Goal: Task Accomplishment & Management: Complete application form

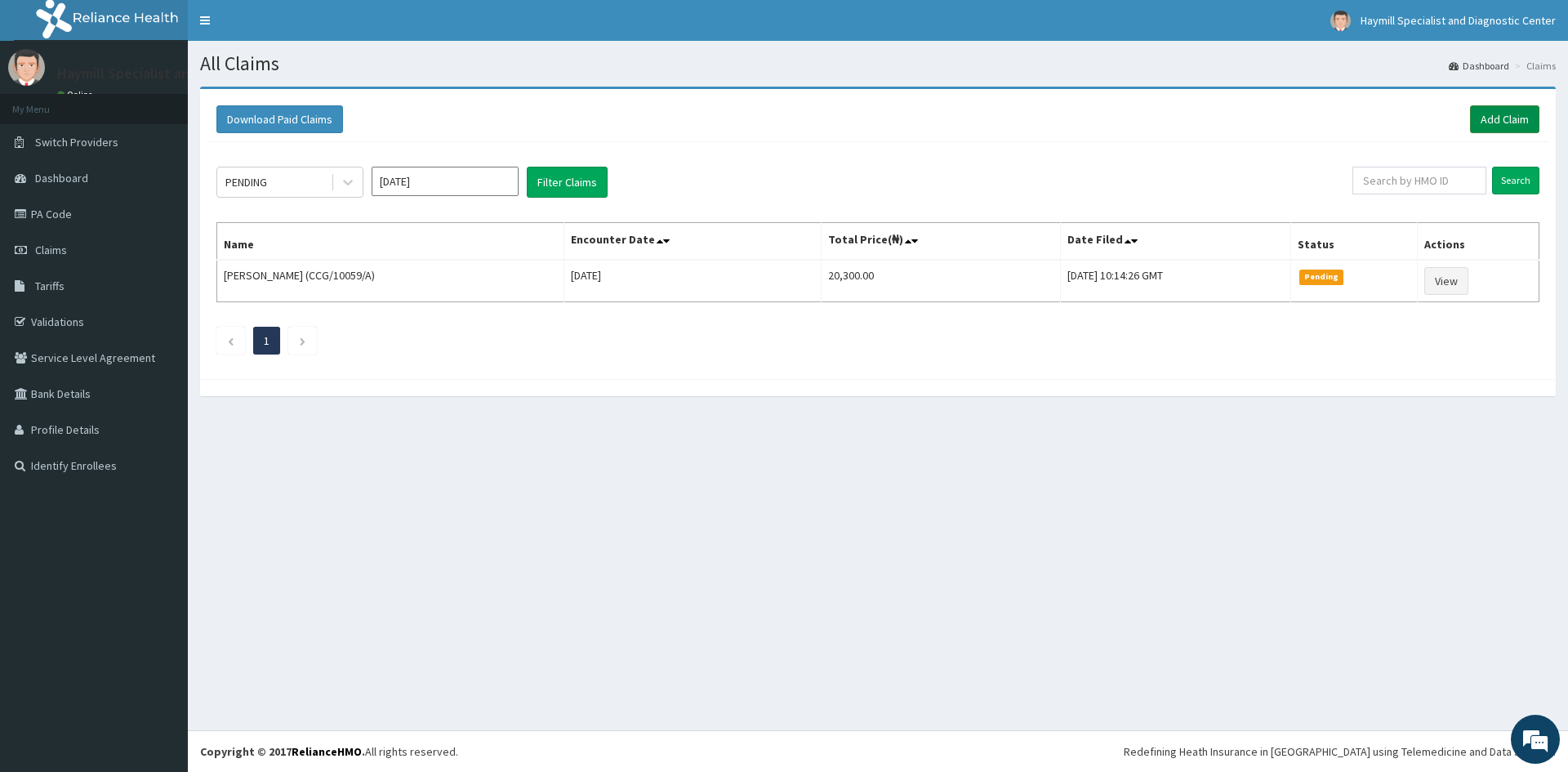
click at [1509, 108] on link "Add Claim" at bounding box center [1505, 119] width 69 height 28
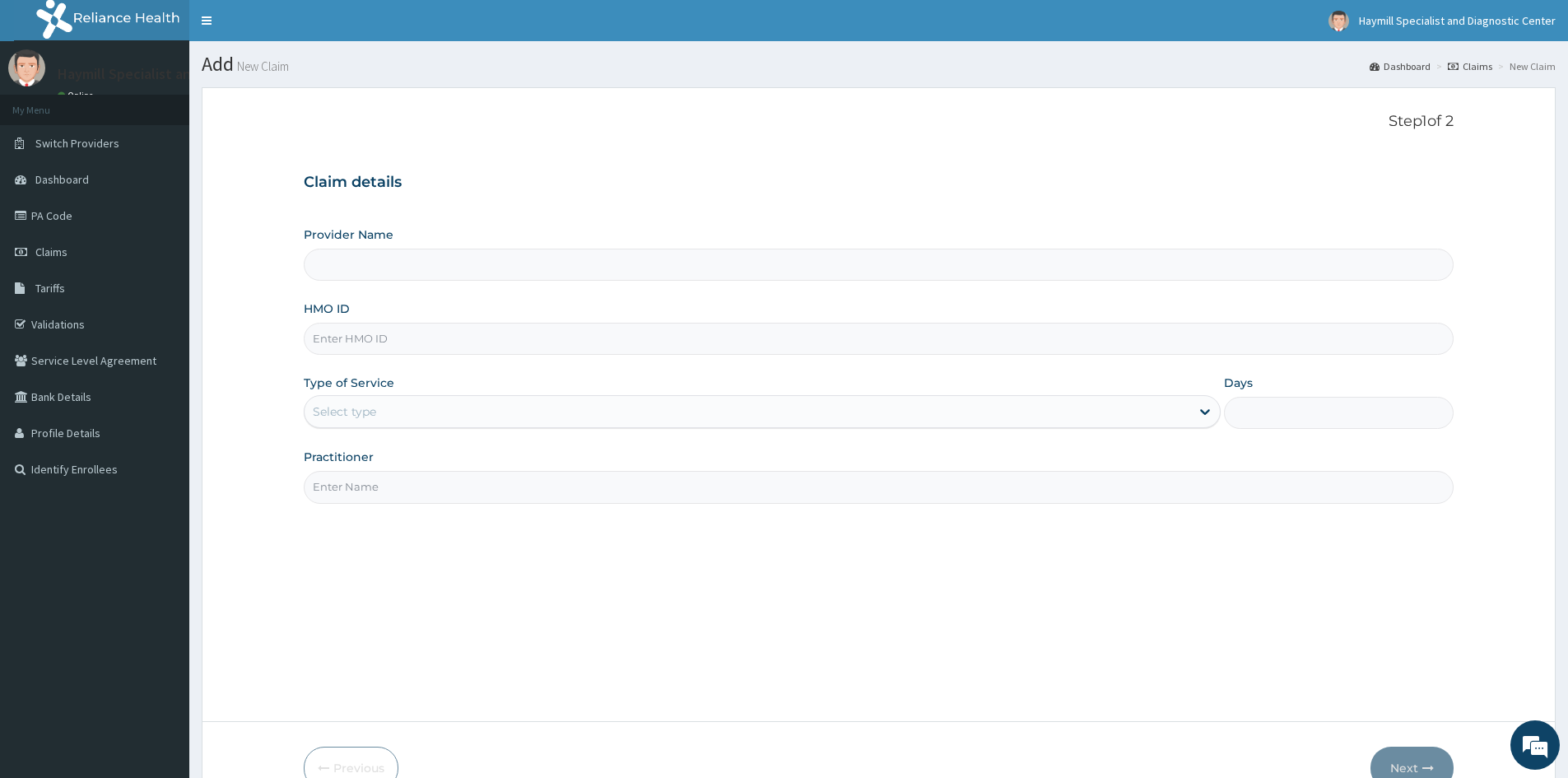
type input "Haymill Specialist and Diagnostic Center"
click at [374, 348] on input "HMO ID" at bounding box center [879, 339] width 1150 height 32
type input "CCG/10059/A"
click at [323, 415] on div "Select type" at bounding box center [344, 411] width 64 height 16
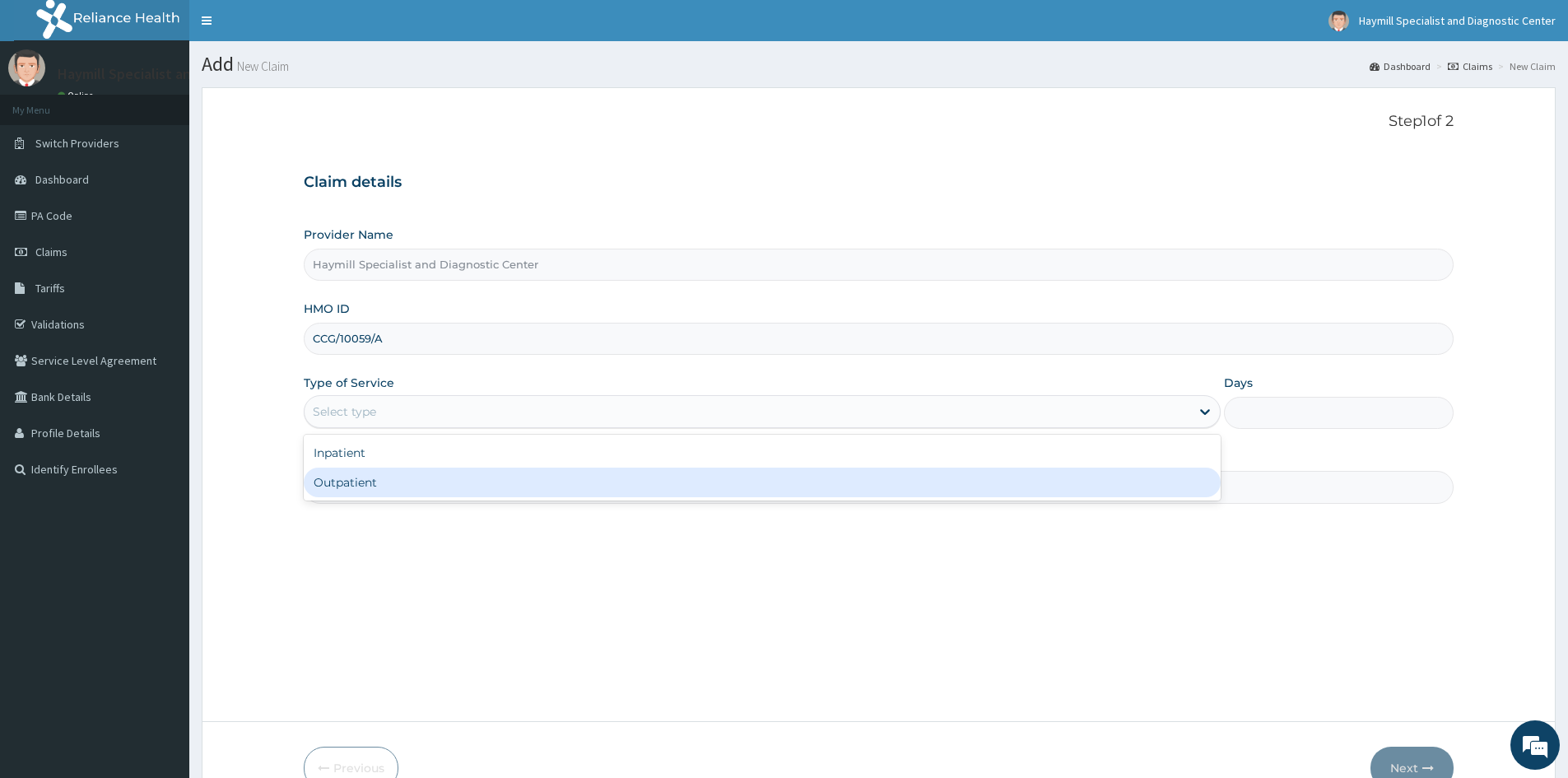
click at [363, 486] on div "Outpatient" at bounding box center [762, 482] width 917 height 30
type input "1"
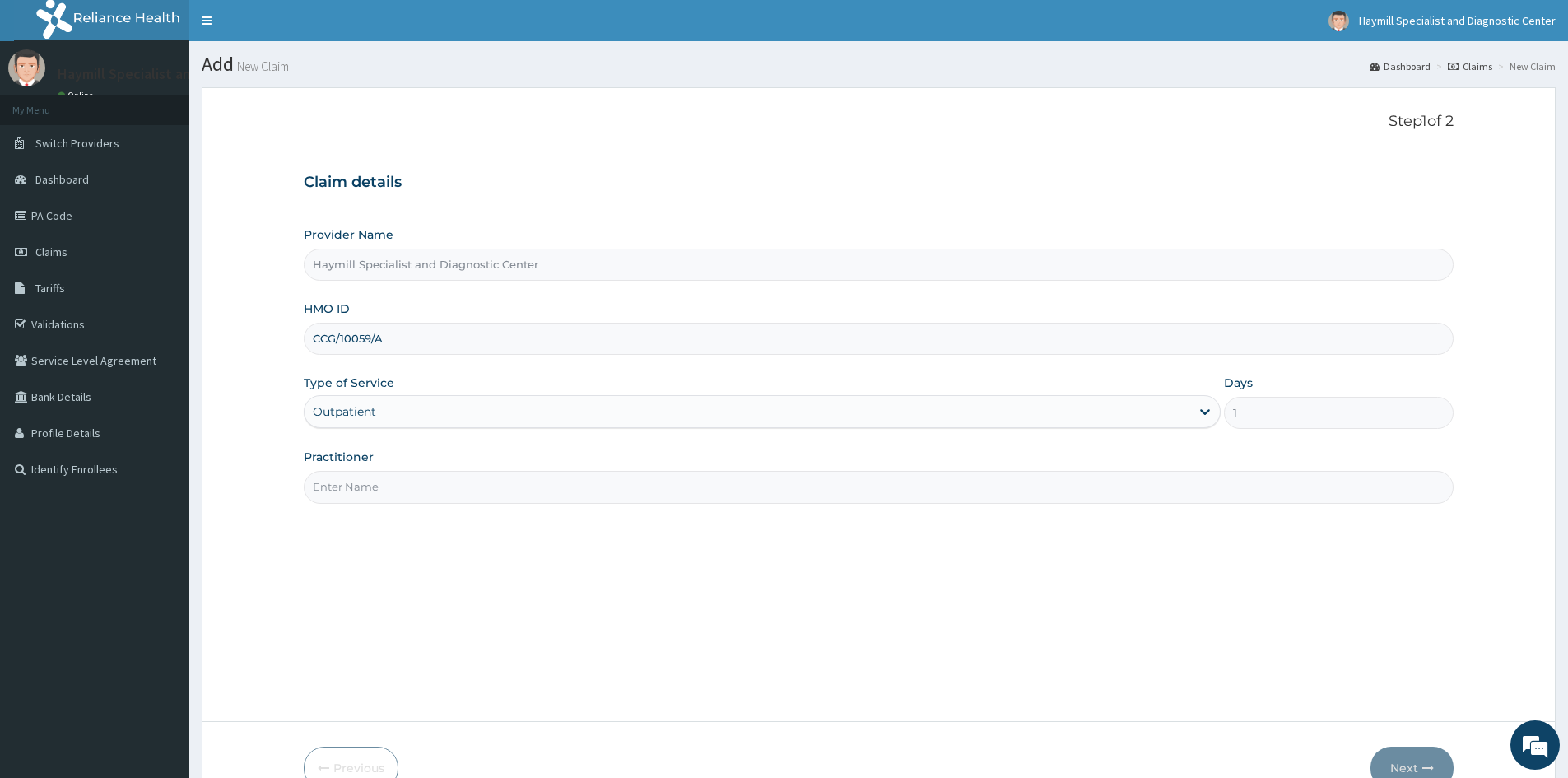
click at [363, 484] on input "Practitioner" at bounding box center [879, 486] width 1150 height 32
type input "DR USAID"
click at [1402, 765] on button "Next" at bounding box center [1411, 768] width 83 height 43
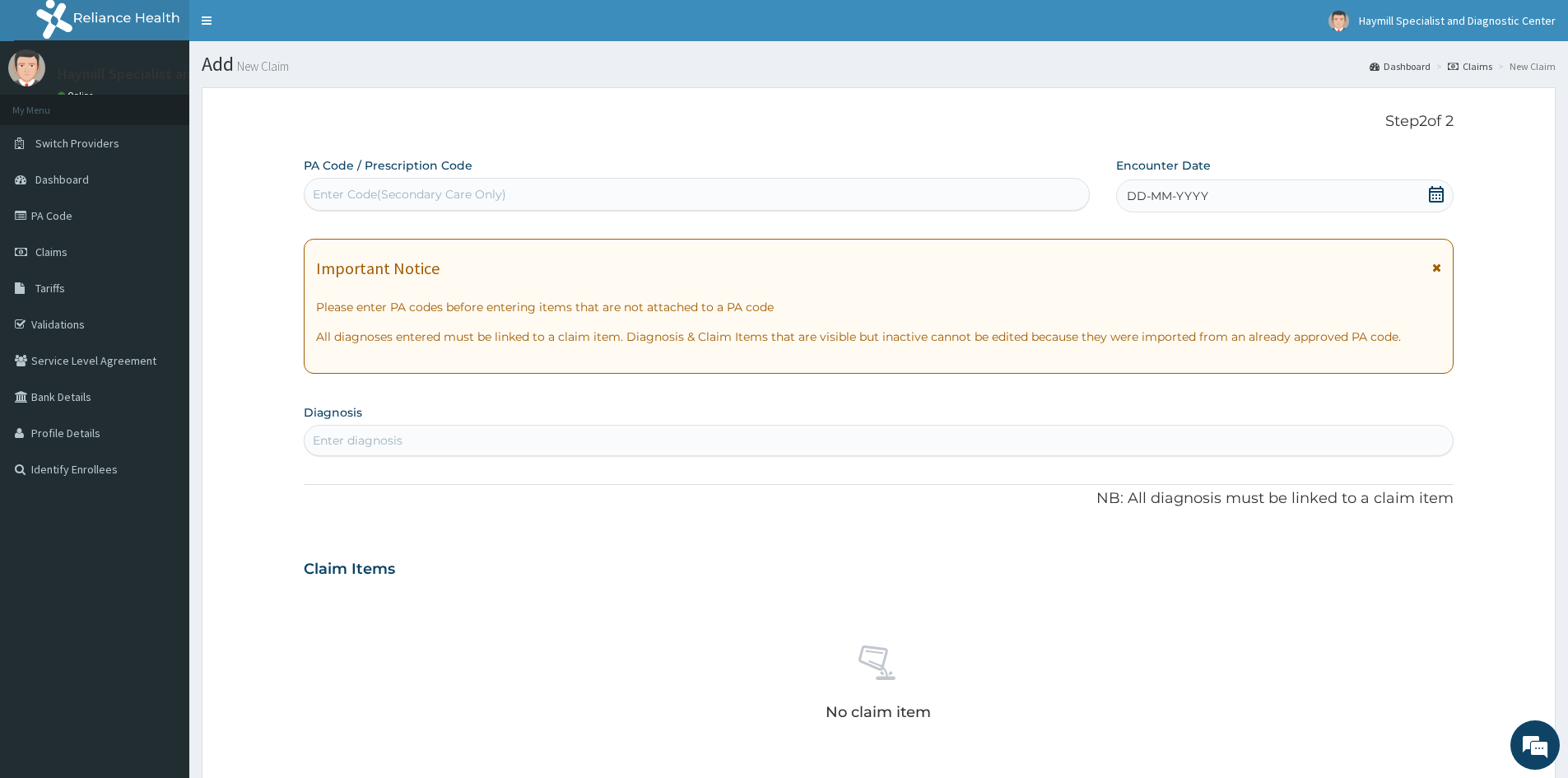
click at [371, 183] on div "Enter Code(Secondary Care Only)" at bounding box center [697, 193] width 784 height 26
type input "PA/CAB343"
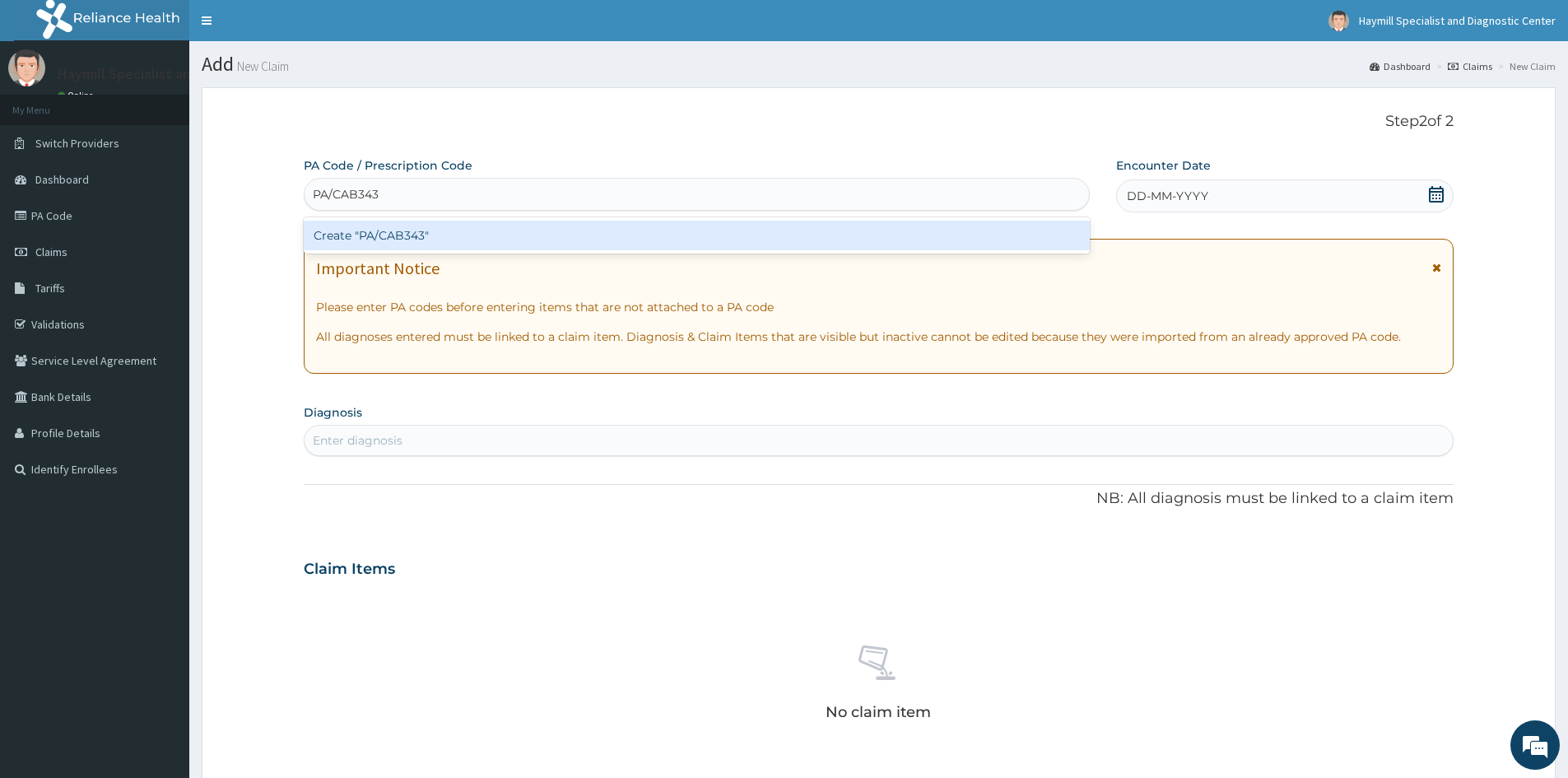
click at [496, 222] on div "Create "PA/CAB343"" at bounding box center [697, 235] width 786 height 30
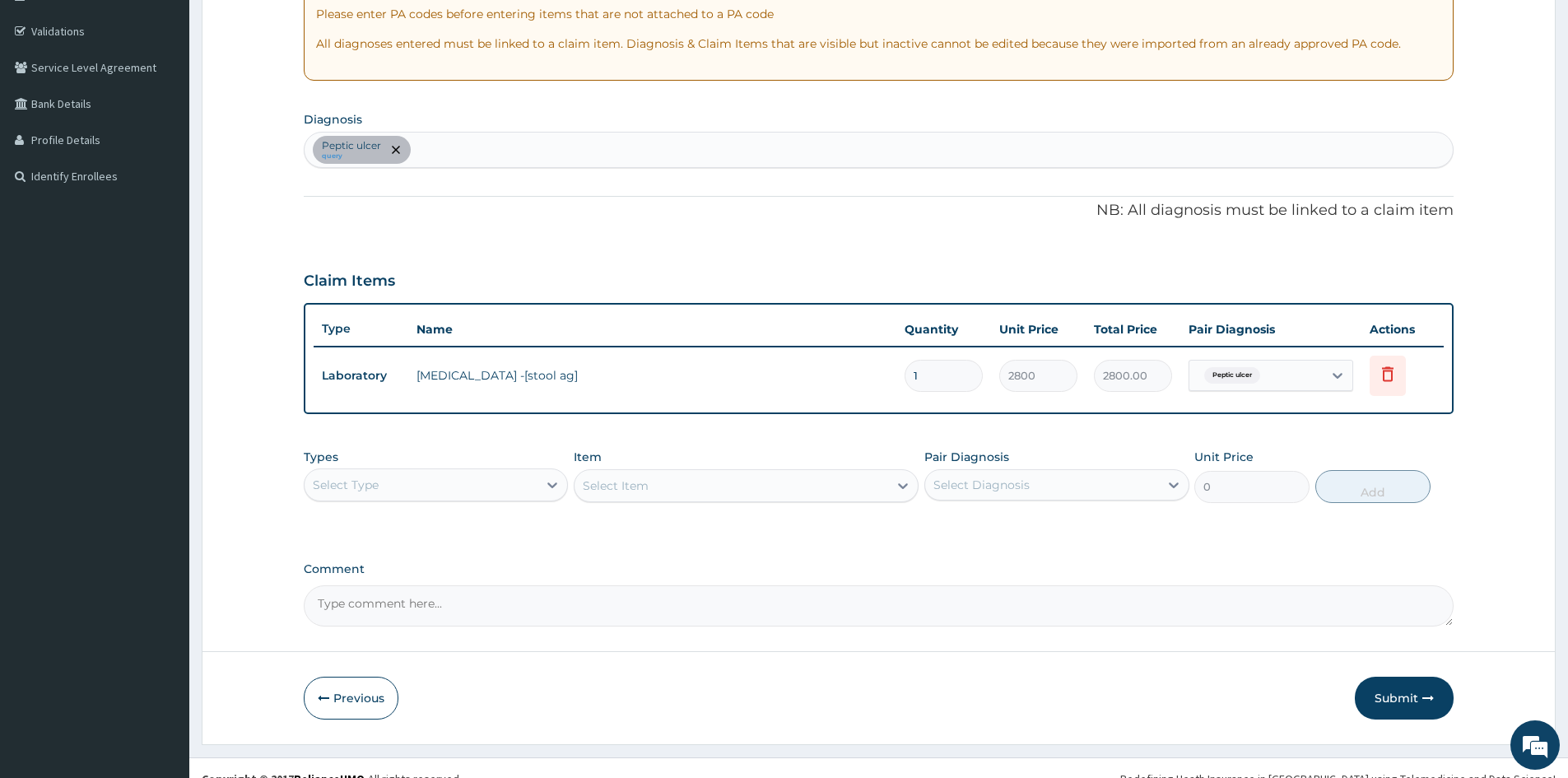
scroll to position [315, 0]
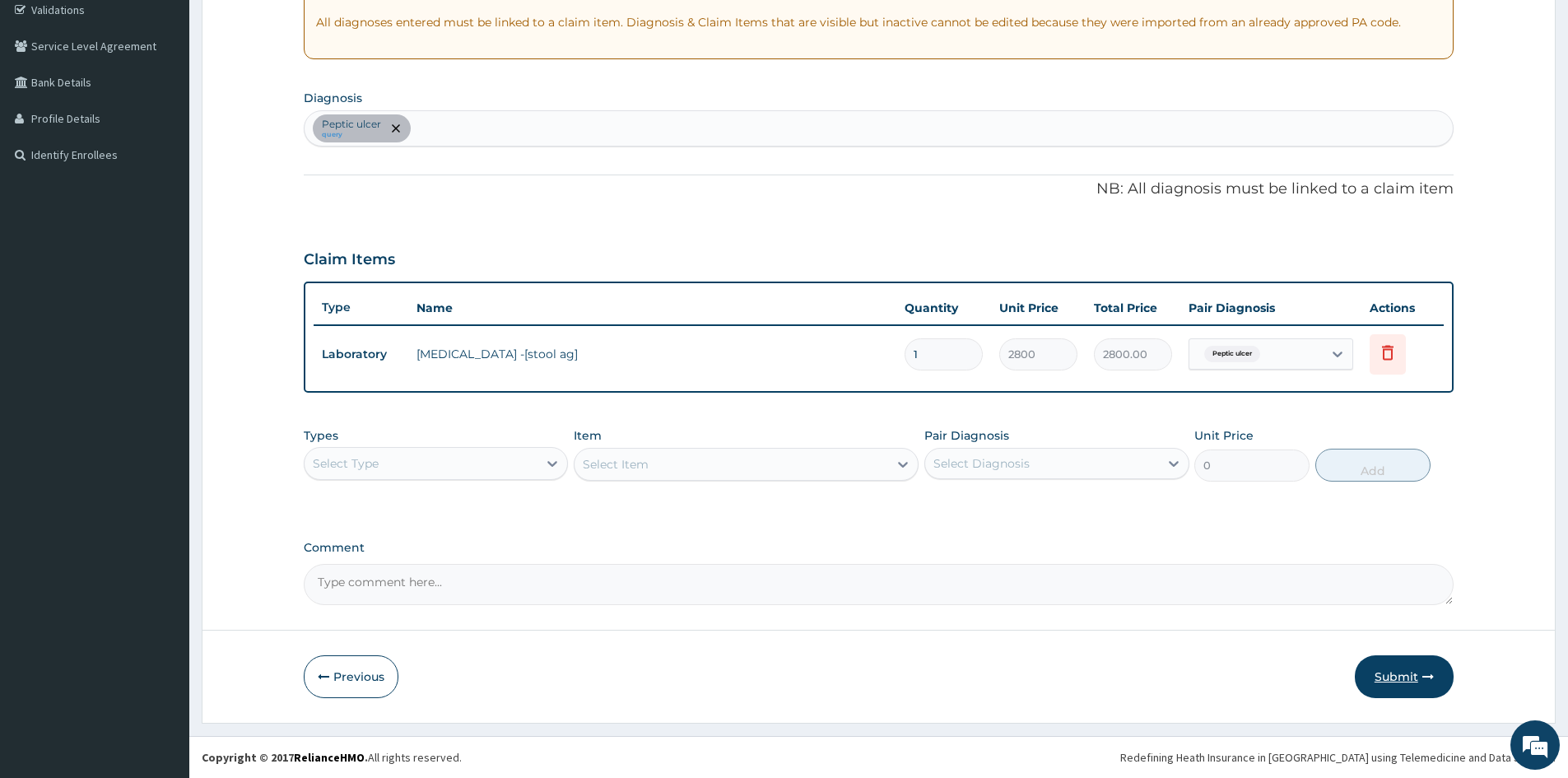
click at [1397, 677] on button "Submit" at bounding box center [1404, 677] width 98 height 43
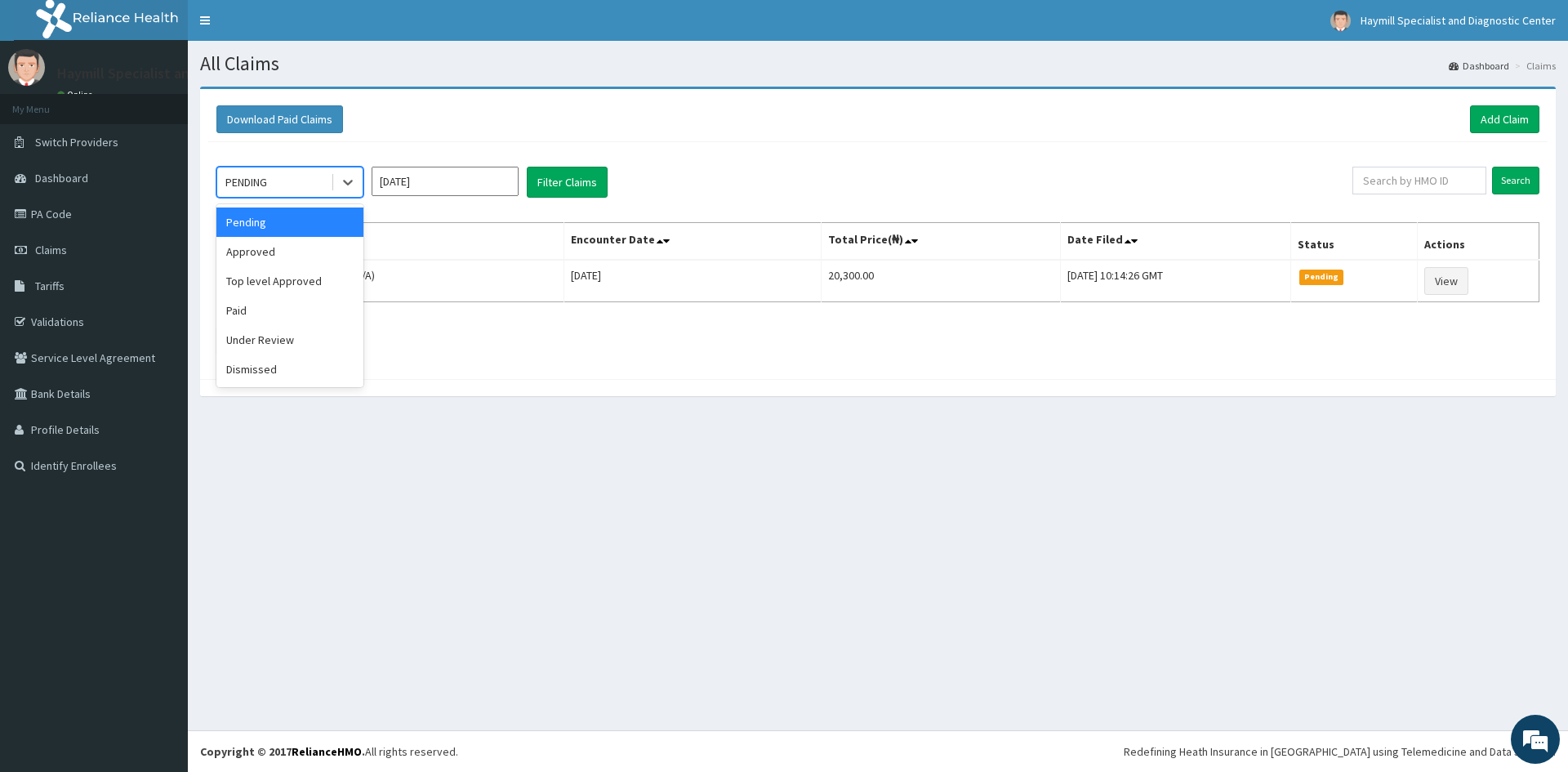
click at [294, 176] on div "PENDING" at bounding box center [274, 182] width 114 height 26
click at [291, 252] on div "Approved" at bounding box center [290, 251] width 147 height 29
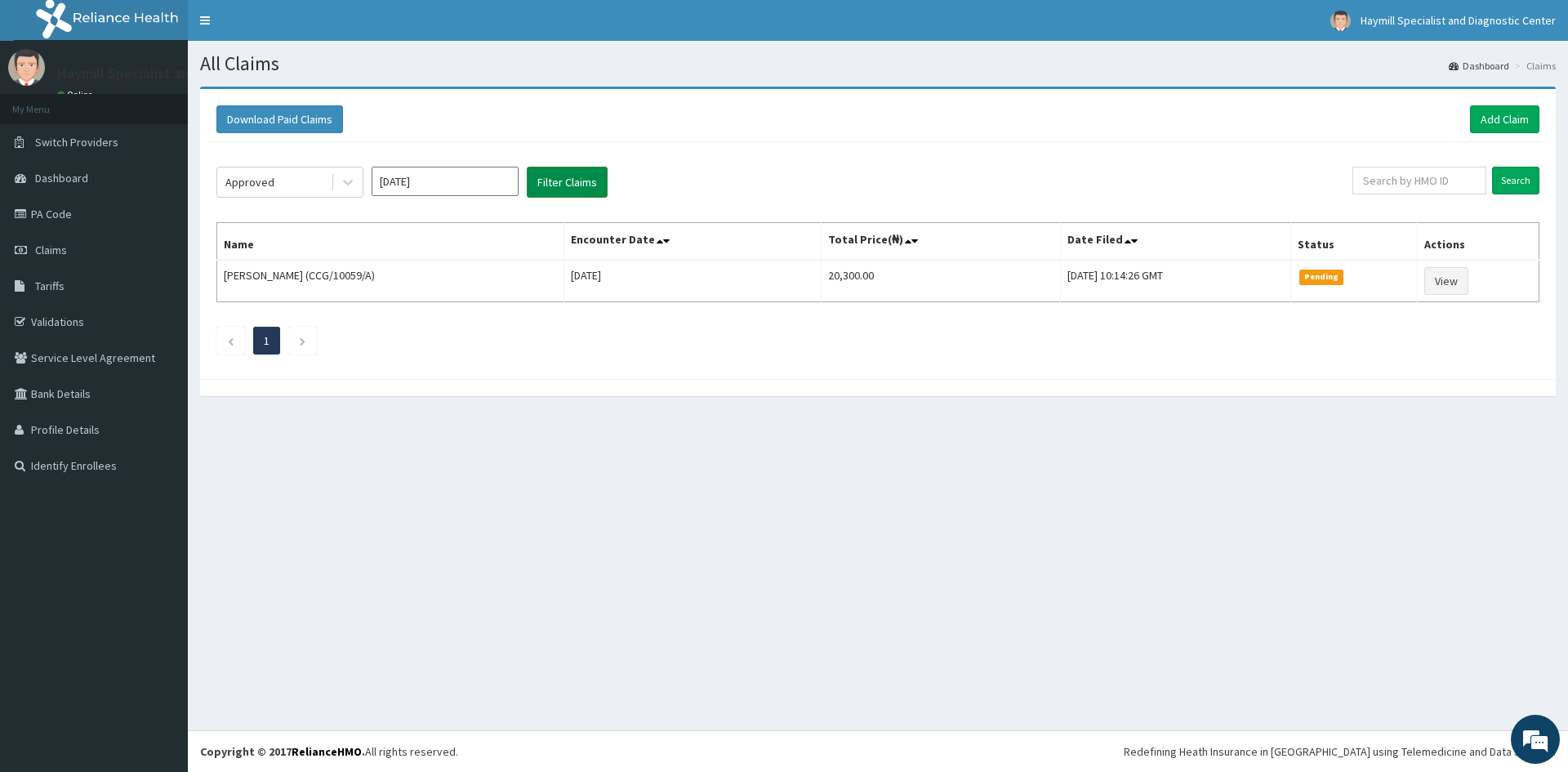
click at [560, 176] on button "Filter Claims" at bounding box center [567, 182] width 81 height 31
click at [285, 177] on div "Approved" at bounding box center [274, 182] width 114 height 26
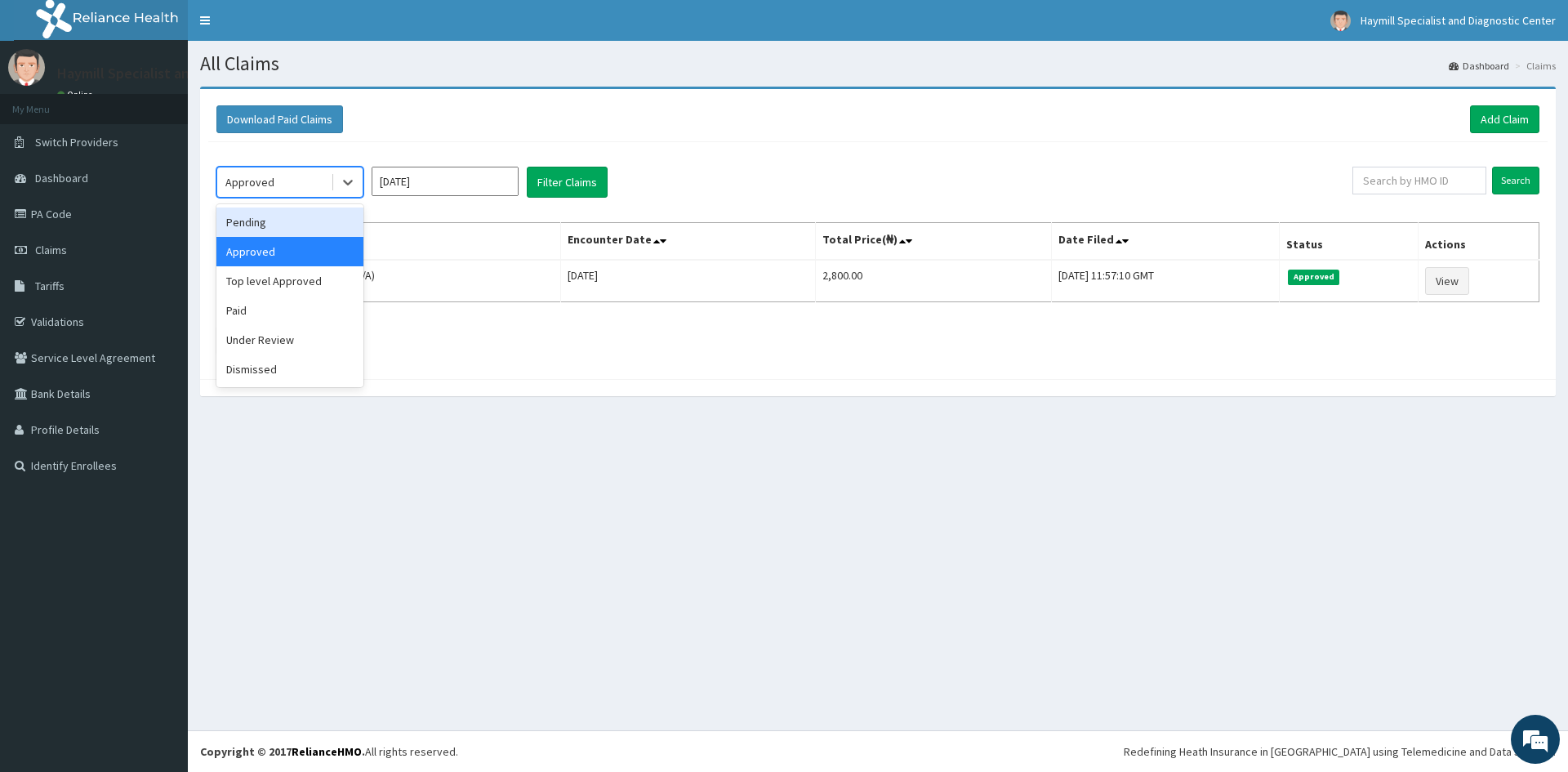
click at [280, 232] on div "Pending" at bounding box center [290, 222] width 147 height 29
